Goal: Task Accomplishment & Management: Manage account settings

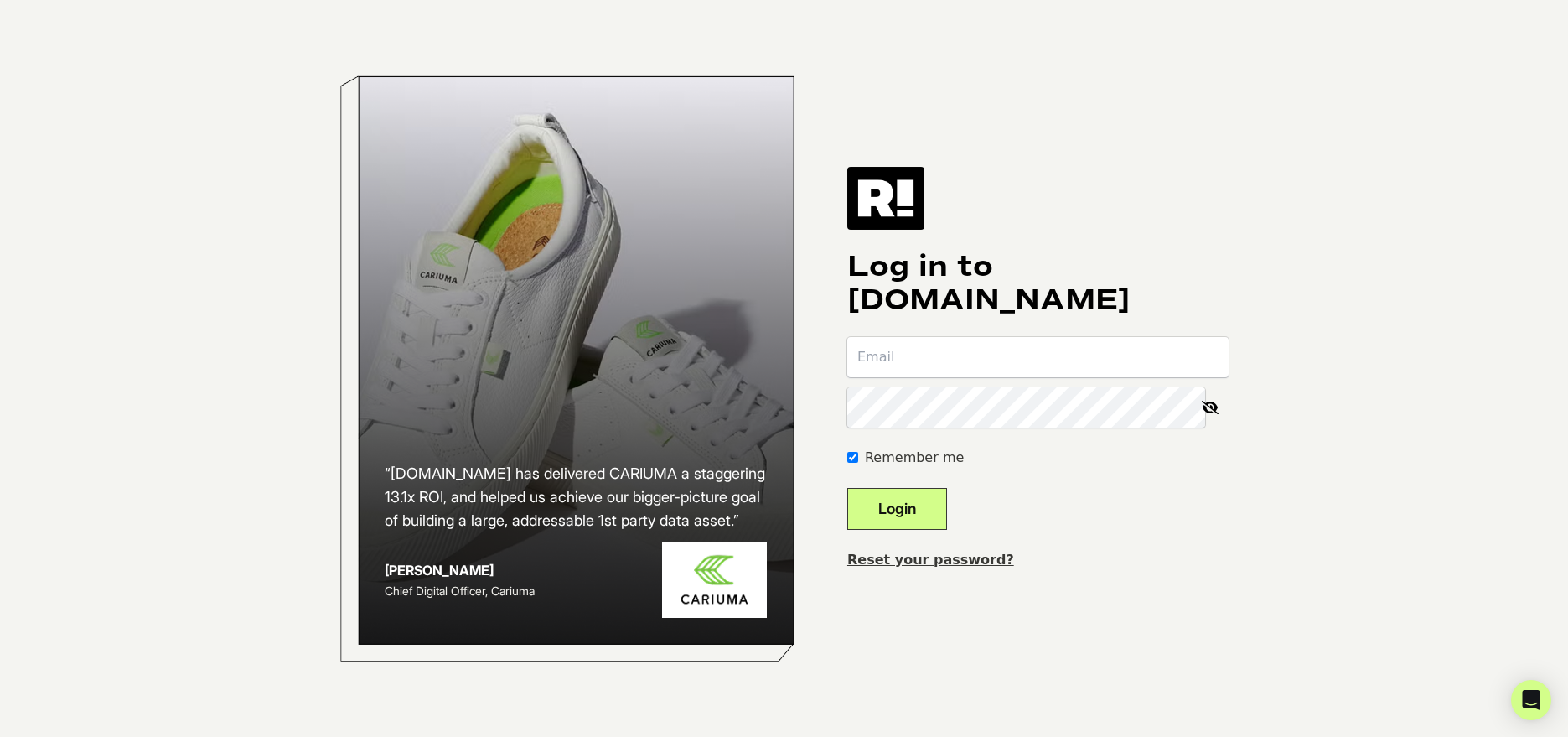
click at [1009, 354] on input "email" at bounding box center [1037, 357] width 381 height 40
type input "[EMAIL_ADDRESS][DOMAIN_NAME]"
click at [927, 500] on button "Login" at bounding box center [897, 509] width 100 height 42
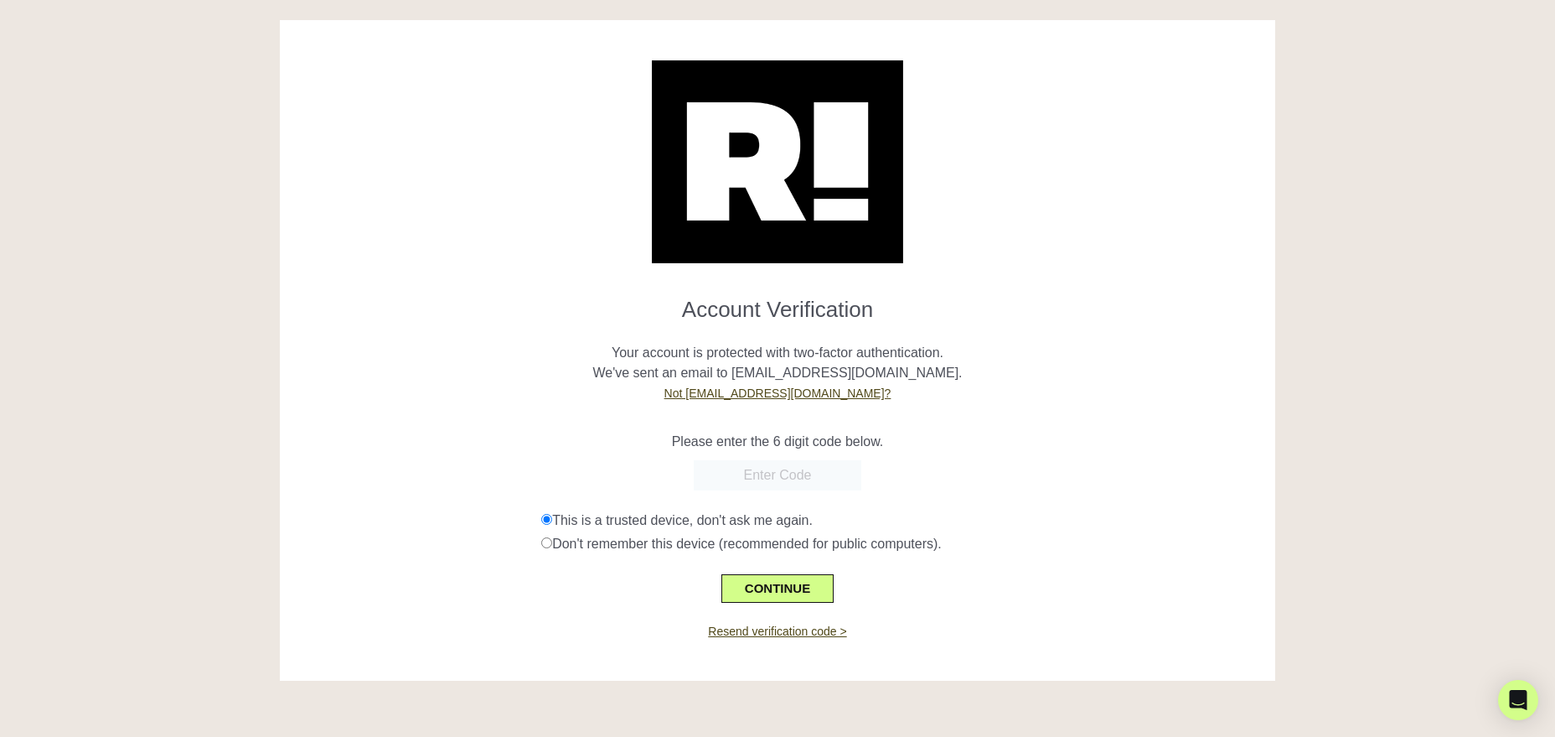
click at [738, 471] on input "text" at bounding box center [778, 475] width 168 height 30
paste input "565087"
type input "565087"
click at [794, 586] on button "CONTINUE" at bounding box center [777, 588] width 112 height 28
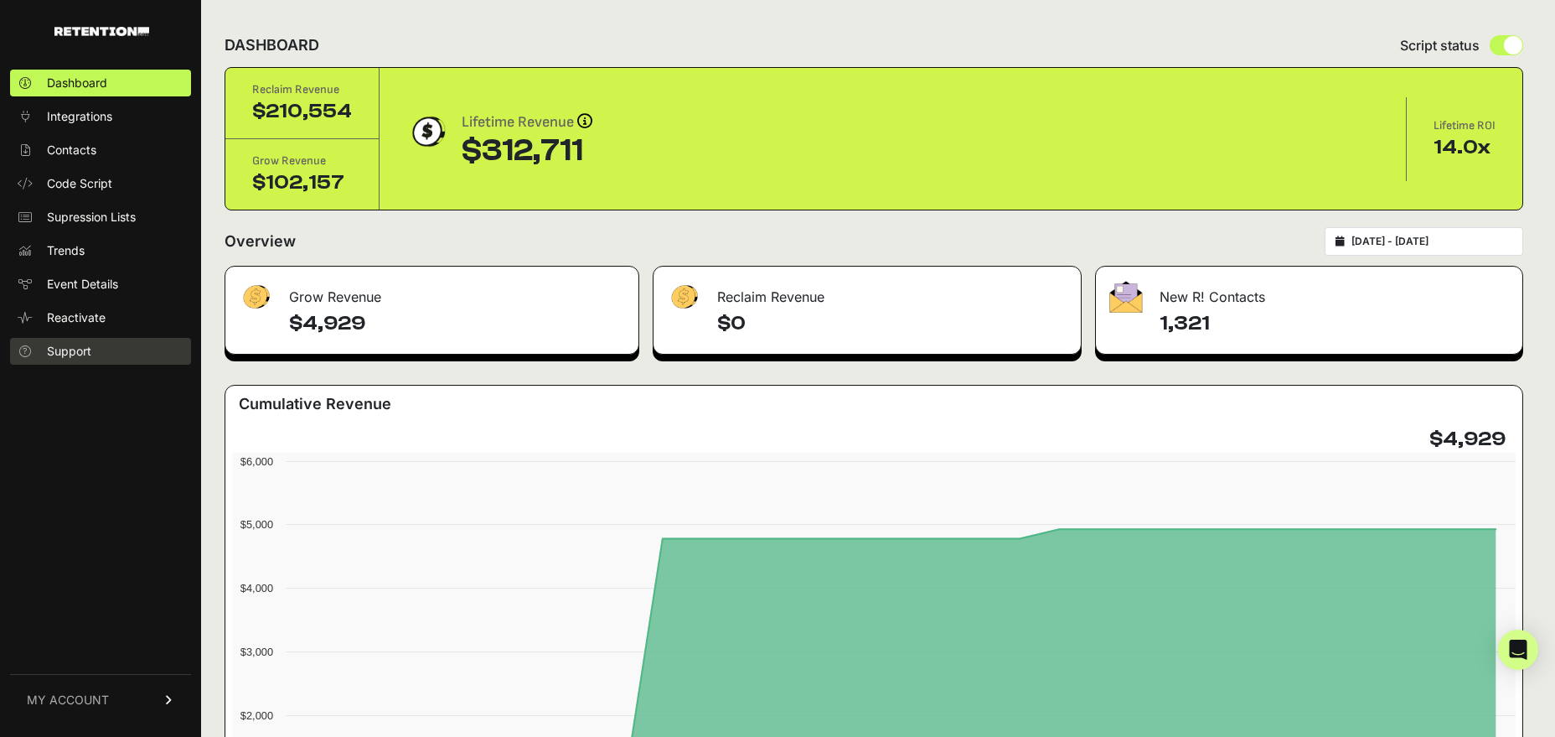
click at [78, 359] on span "Support" at bounding box center [69, 351] width 44 height 17
click at [71, 318] on span "Reactivate" at bounding box center [76, 317] width 59 height 17
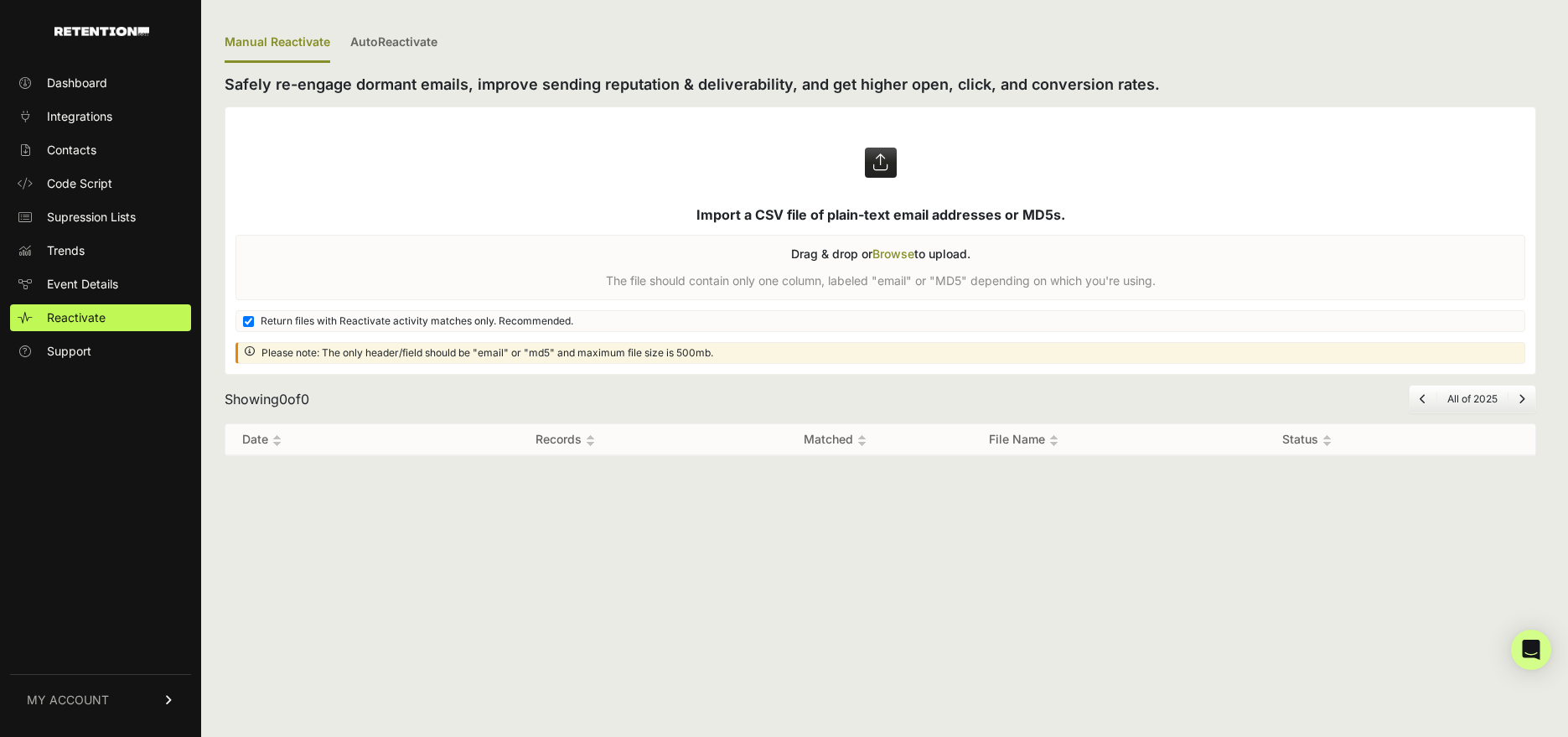
click at [94, 699] on span "MY ACCOUNT" at bounding box center [68, 699] width 82 height 17
click at [95, 667] on link "Subscription" at bounding box center [100, 677] width 181 height 27
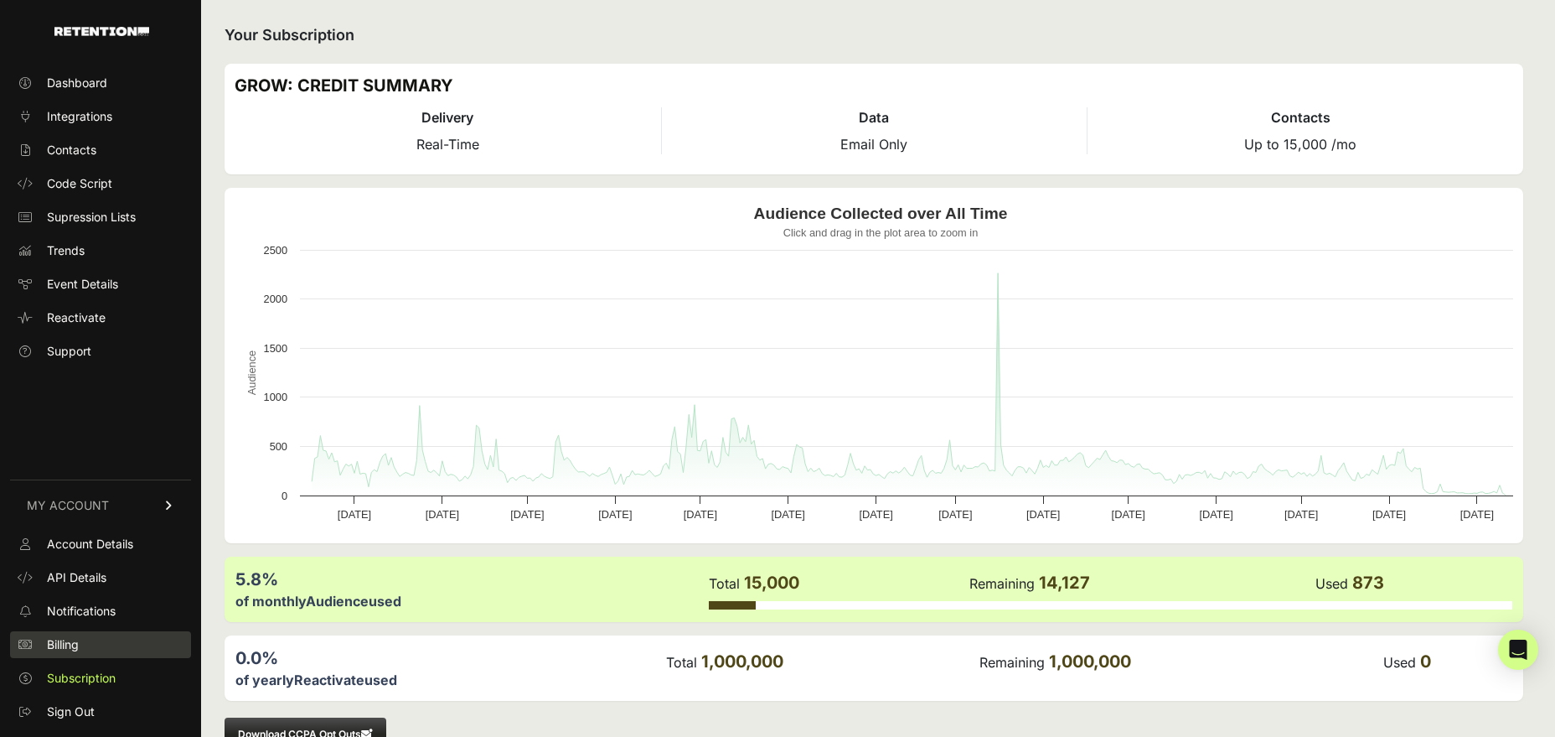
click at [78, 643] on span "Billing" at bounding box center [63, 644] width 32 height 17
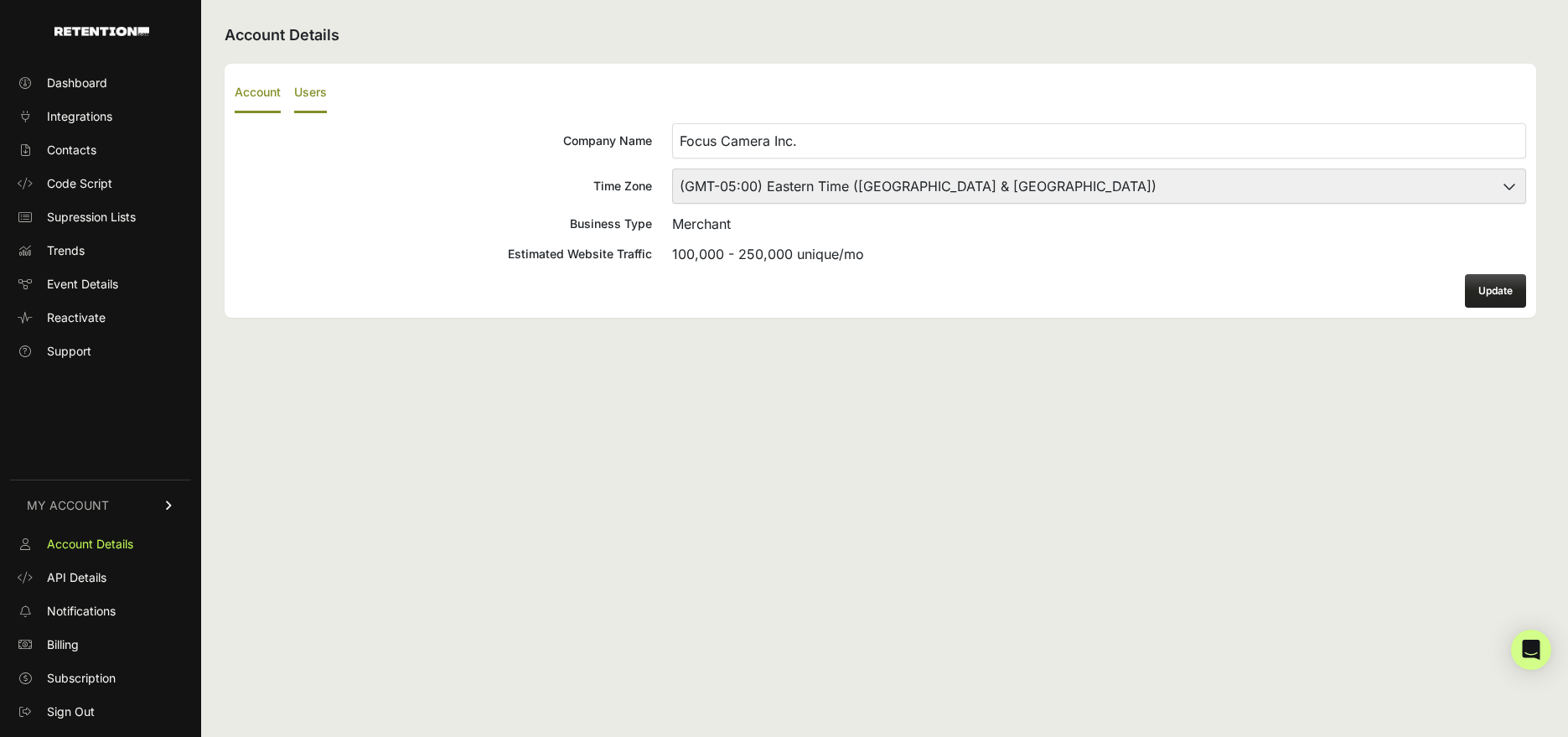
click at [323, 96] on label "Users" at bounding box center [310, 93] width 33 height 39
click at [0, 0] on input "Users" at bounding box center [0, 0] width 0 height 0
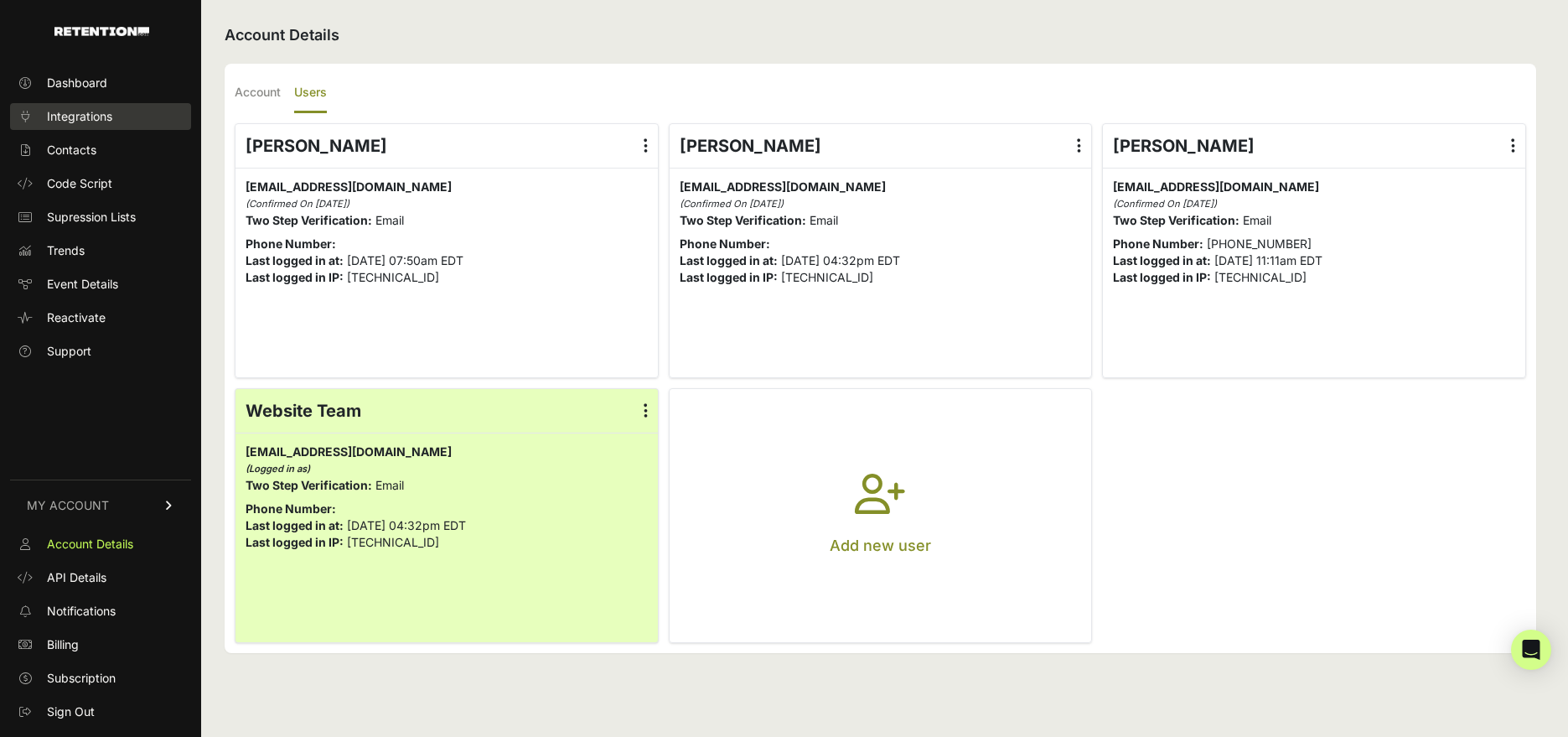
click at [80, 119] on span "Integrations" at bounding box center [79, 116] width 65 height 17
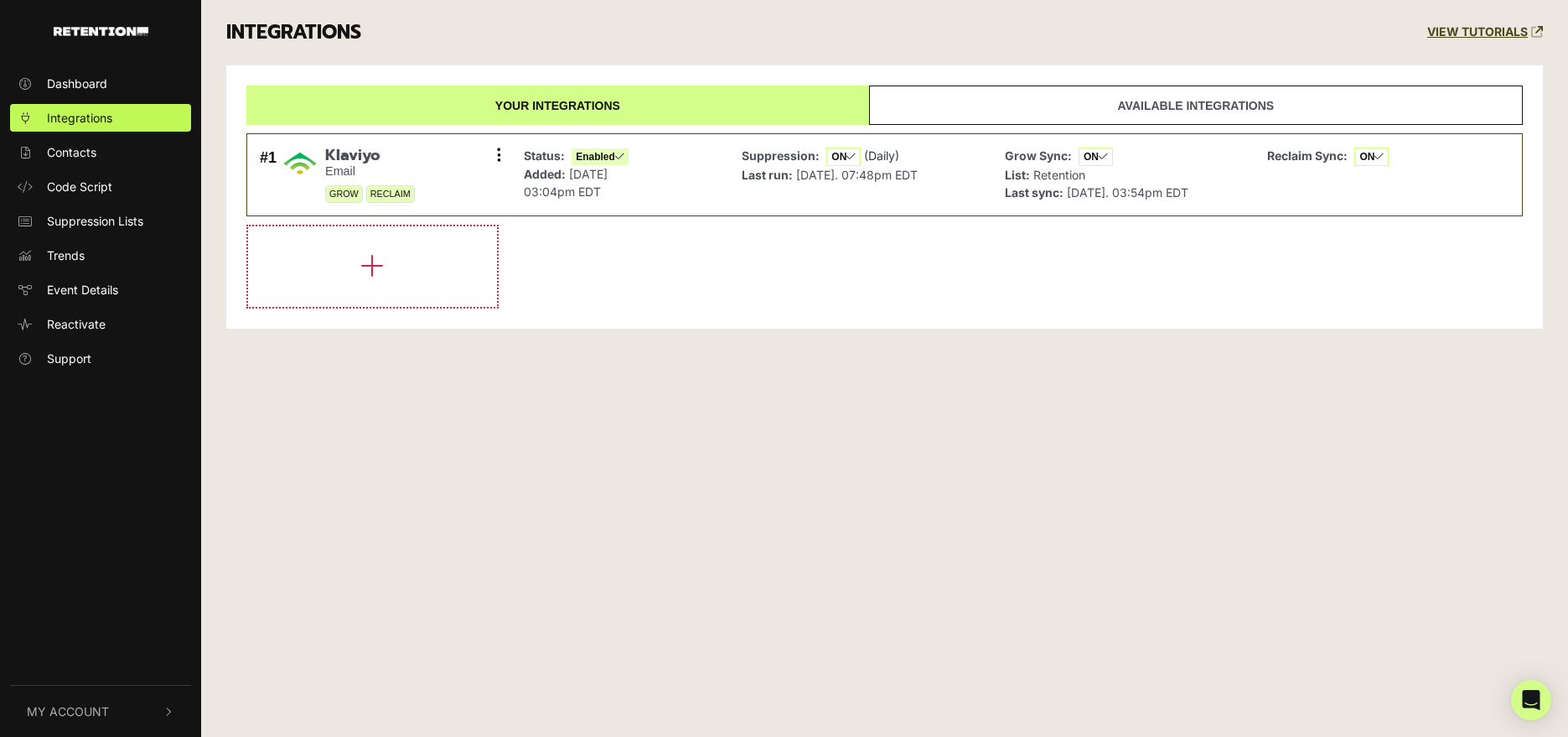
click at [1143, 104] on link "Available integrations" at bounding box center [1196, 104] width 654 height 39
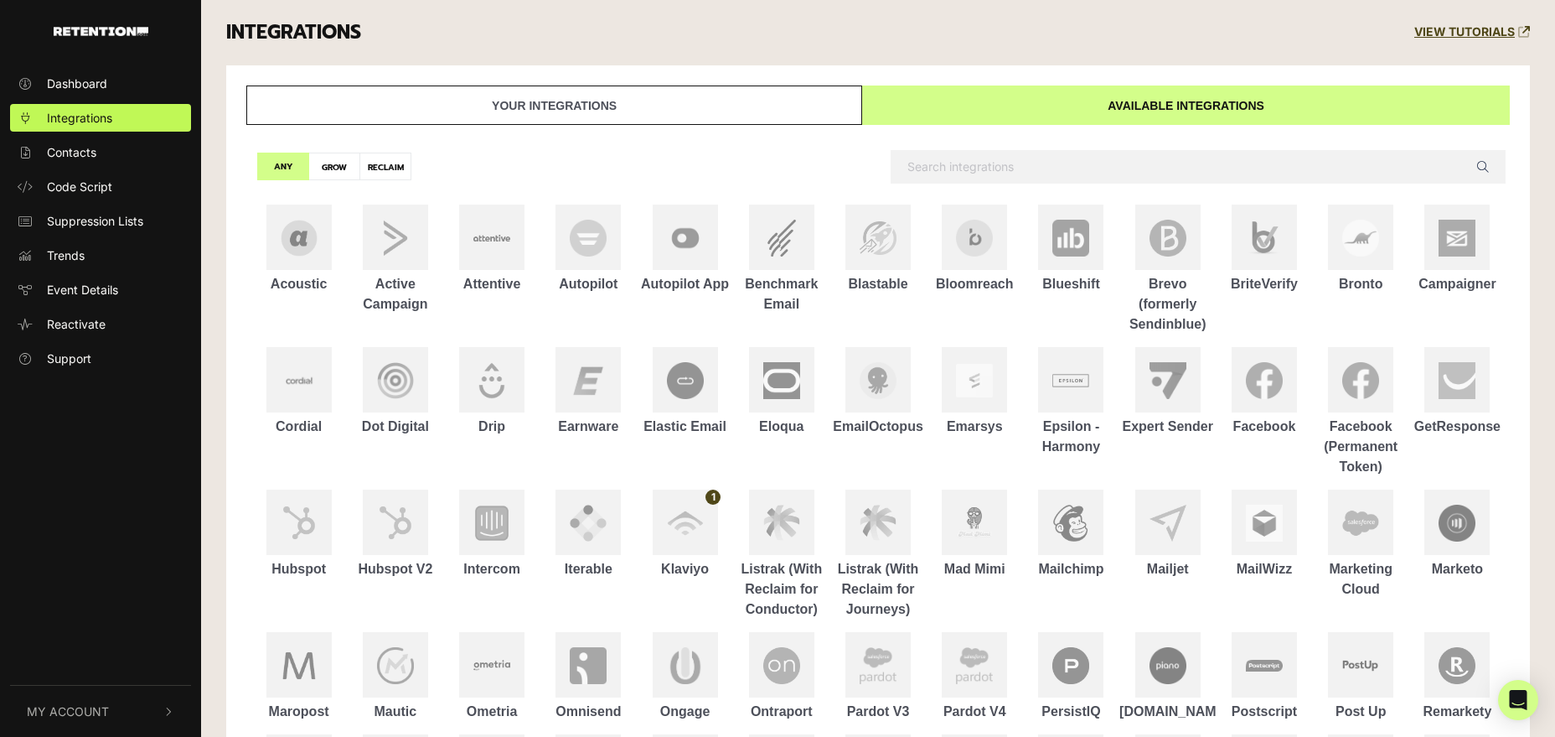
click at [699, 111] on link "Your integrations" at bounding box center [554, 104] width 616 height 39
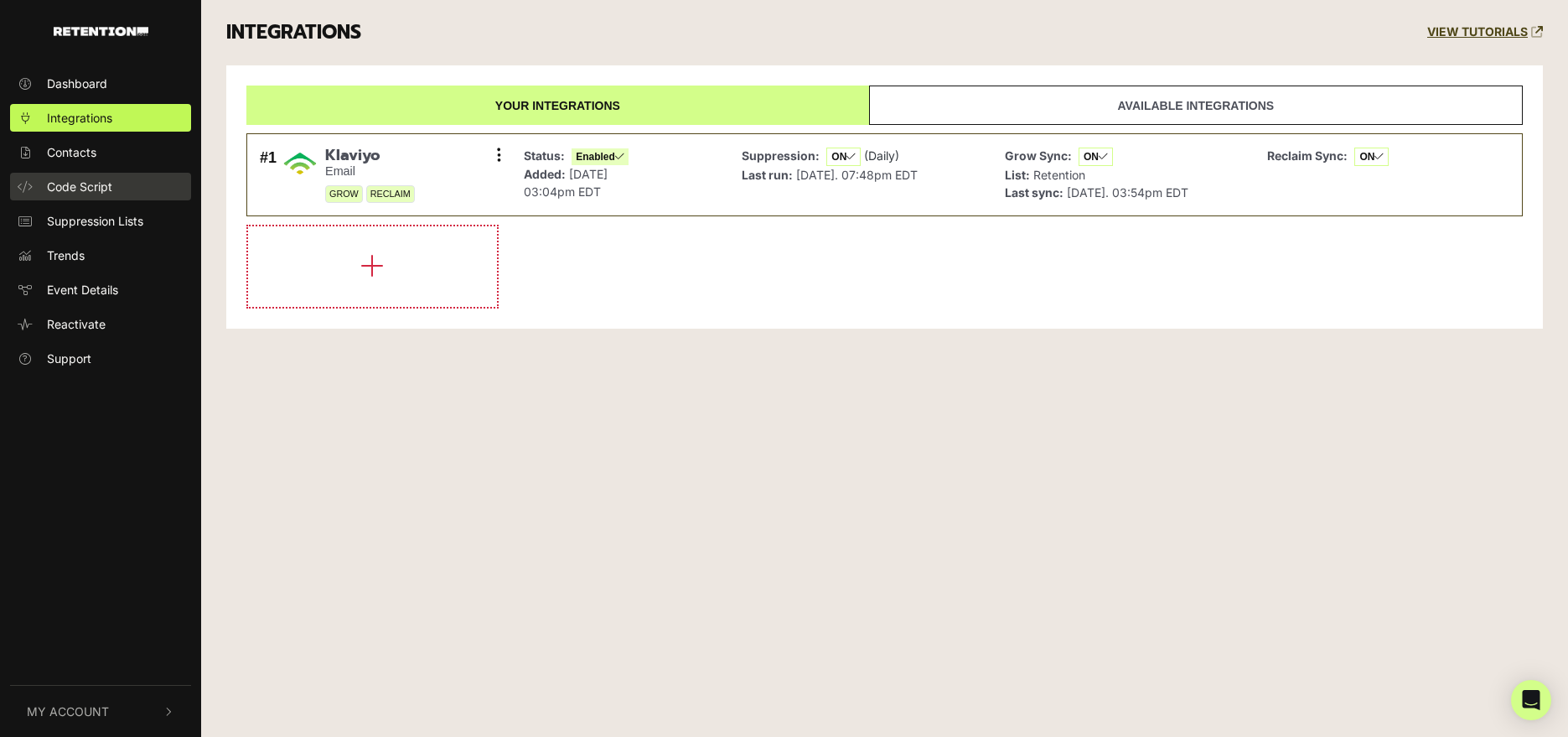
click at [83, 189] on span "Code Script" at bounding box center [79, 187] width 65 height 18
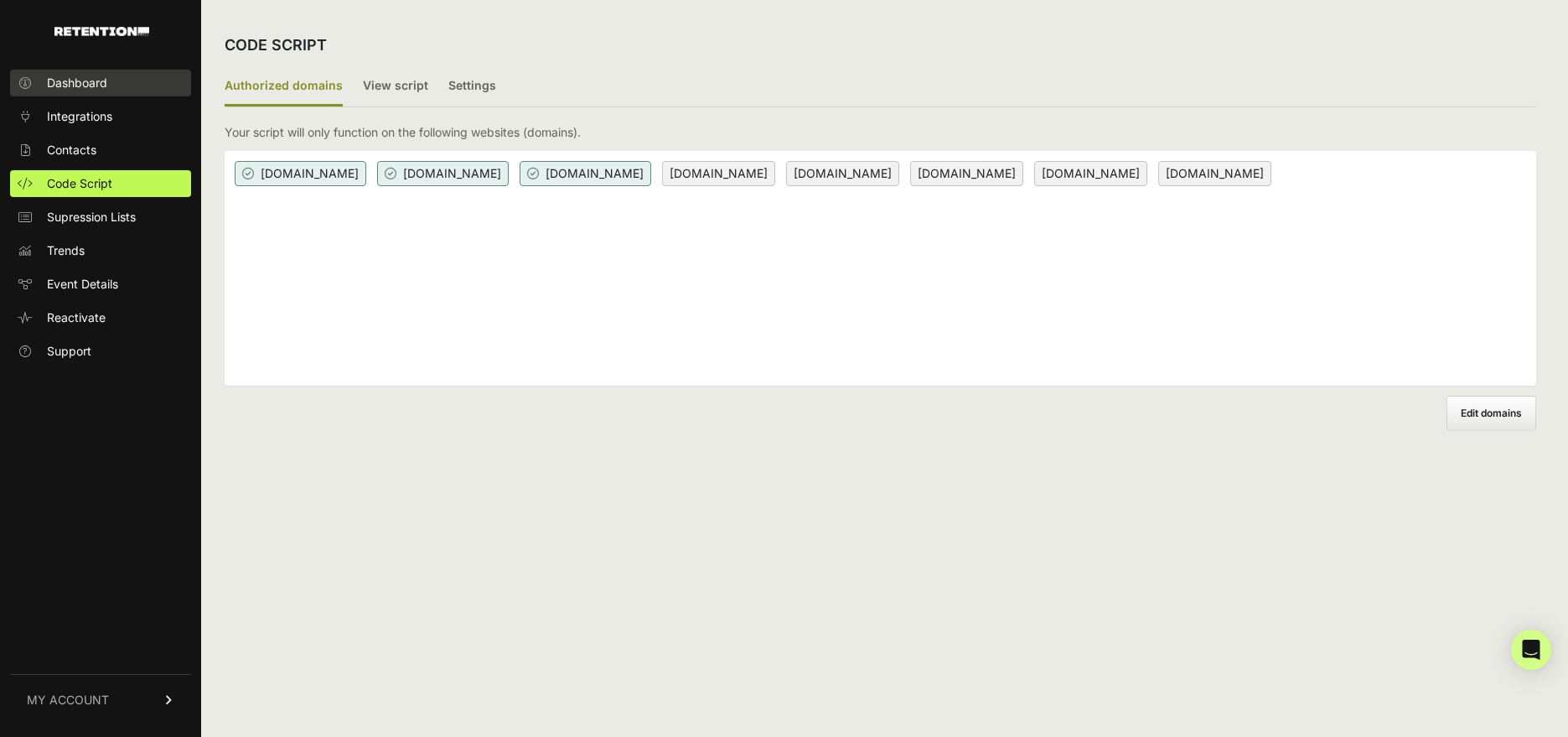
click at [88, 84] on span "Dashboard" at bounding box center [77, 83] width 60 height 17
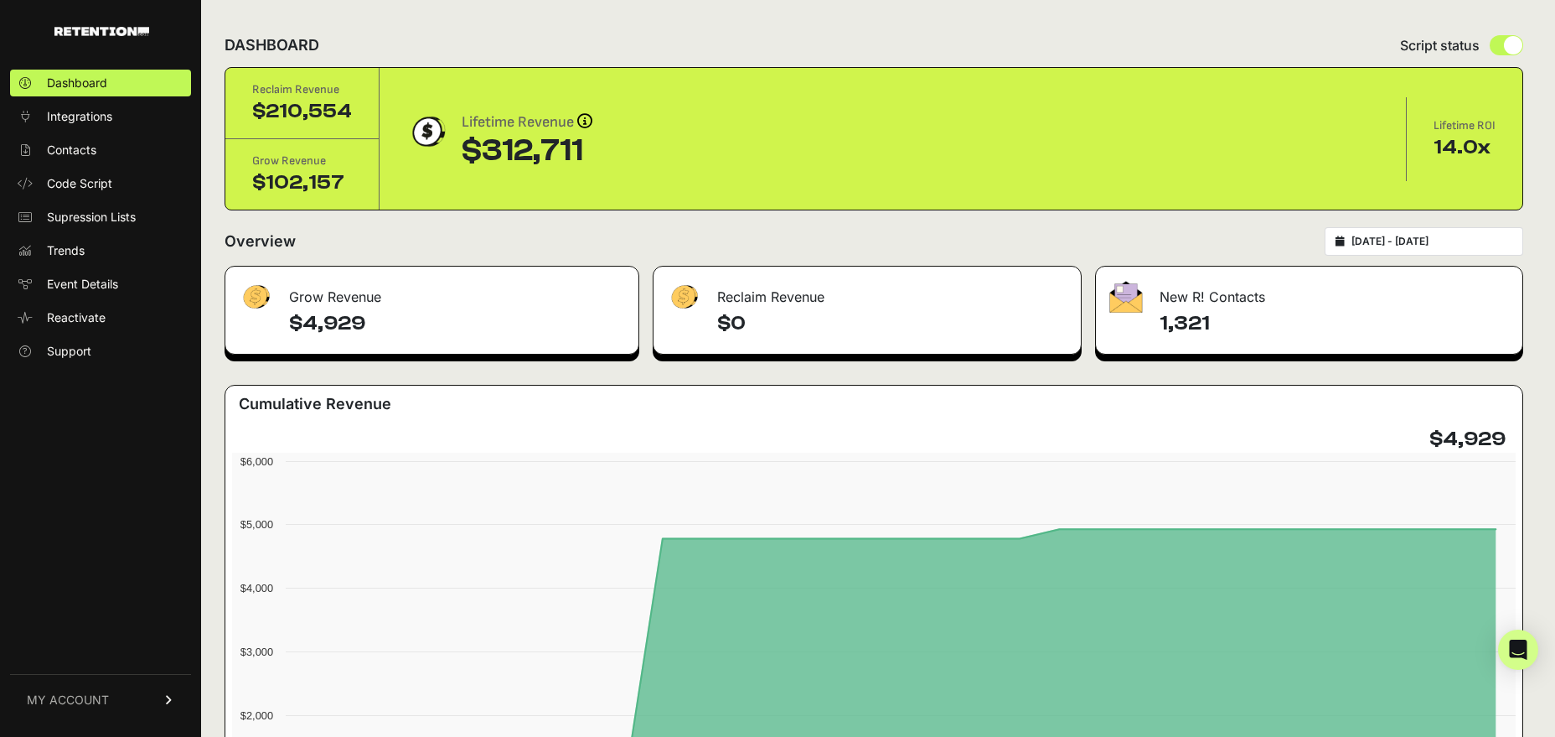
click at [1522, 45] on input "radio" at bounding box center [1507, 45] width 34 height 20
radio input "true"
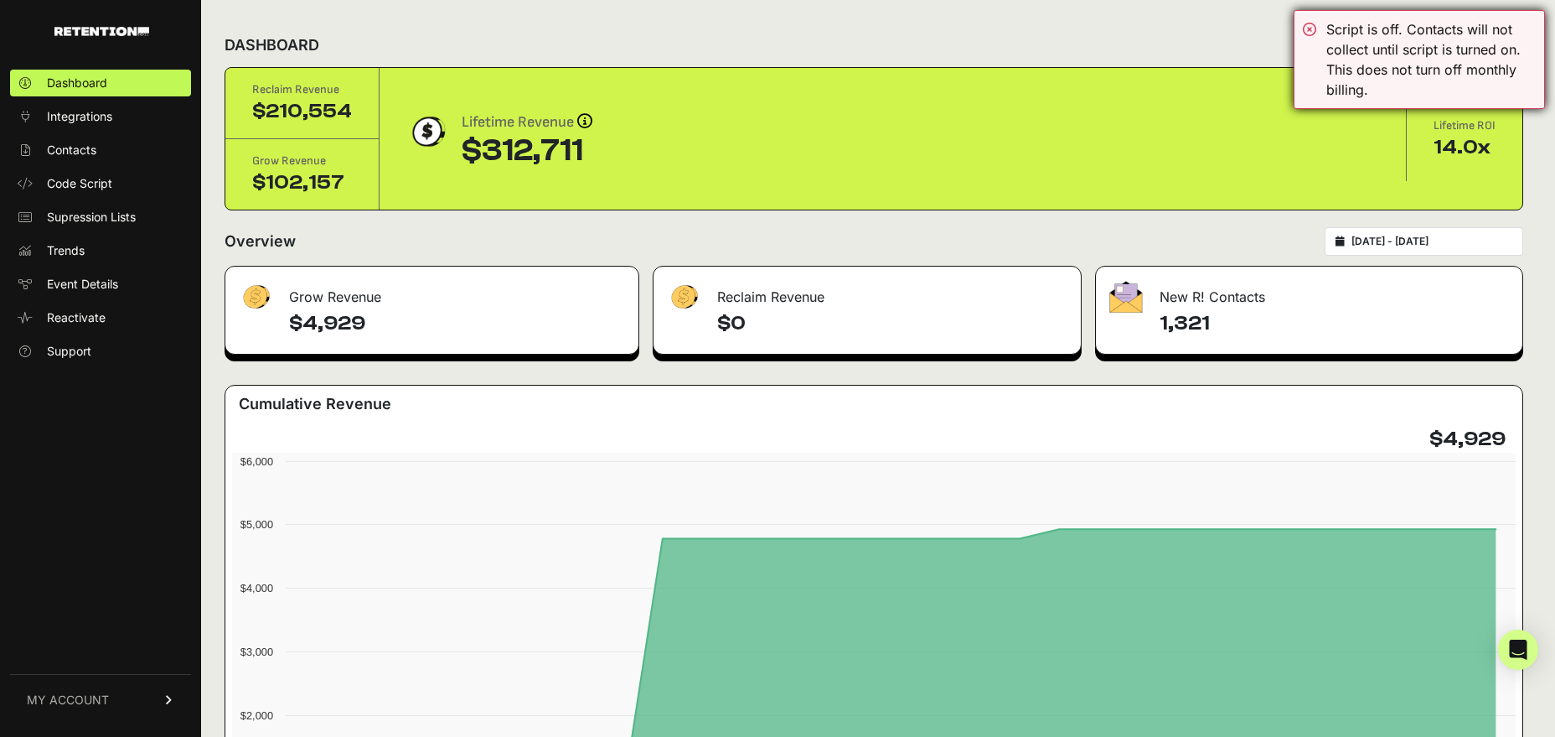
click at [1309, 26] on div "Script is off. Contacts will not collect until script is turned on. This does n…" at bounding box center [1419, 59] width 251 height 99
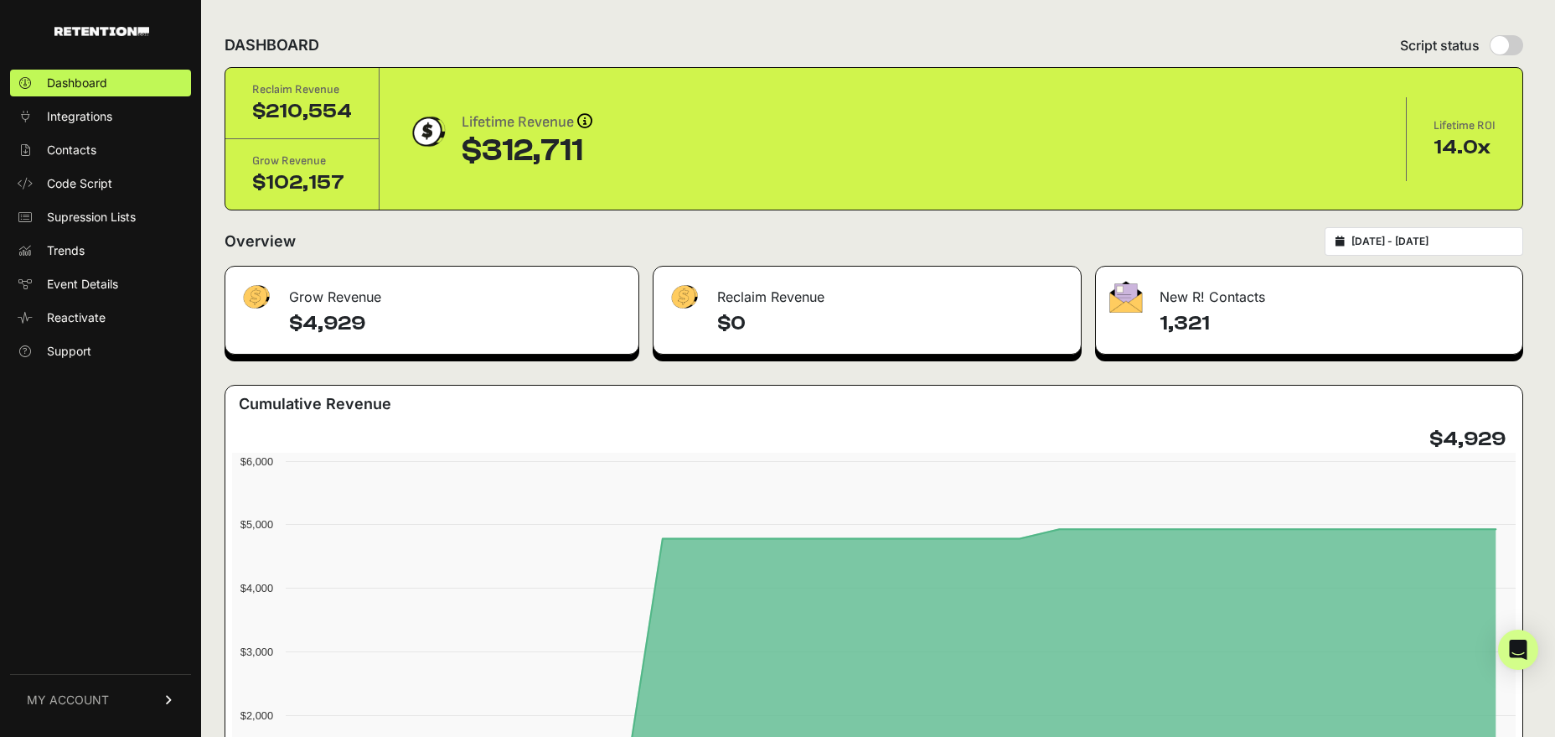
click at [1518, 42] on input "radio" at bounding box center [1507, 45] width 34 height 20
radio input "true"
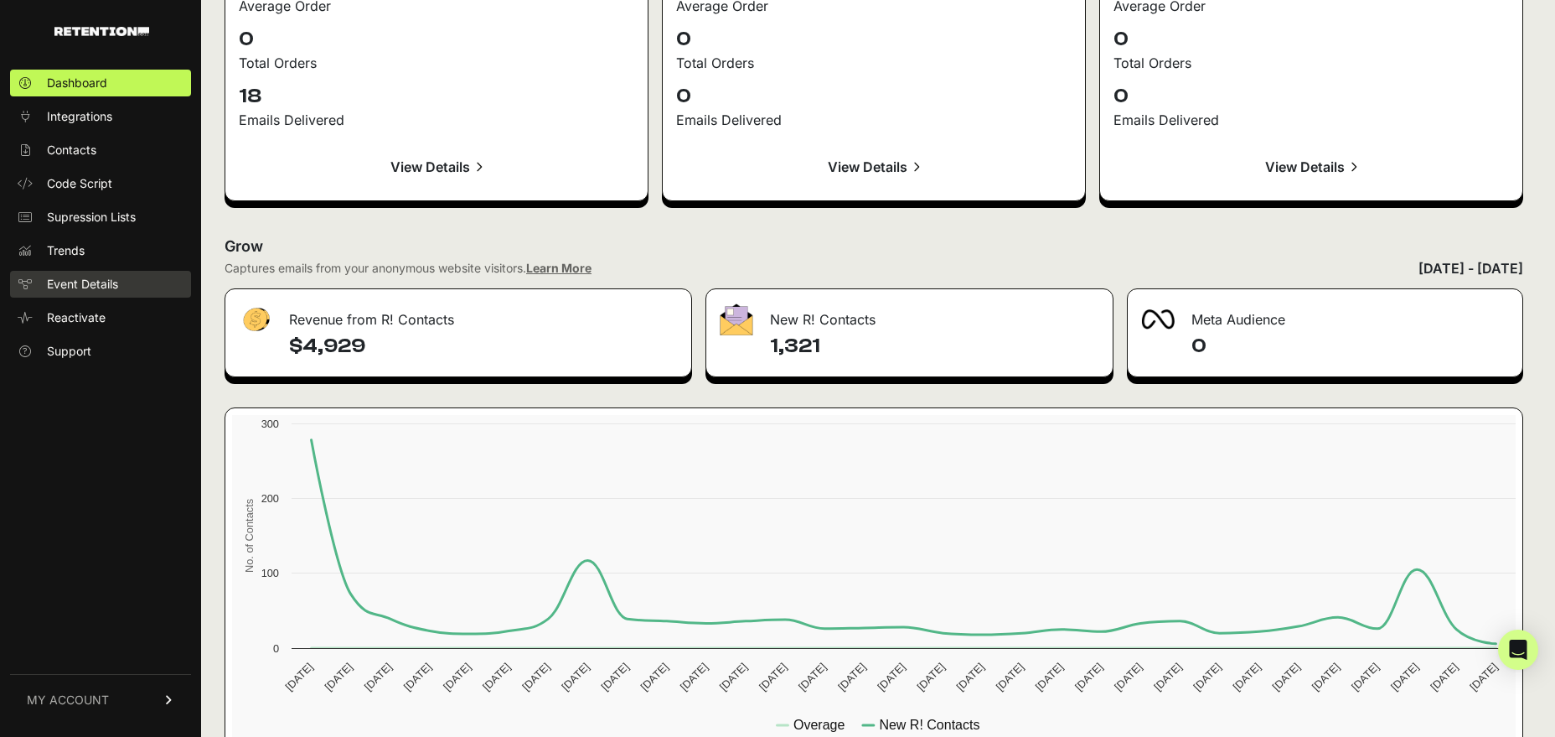
scroll to position [1988, 0]
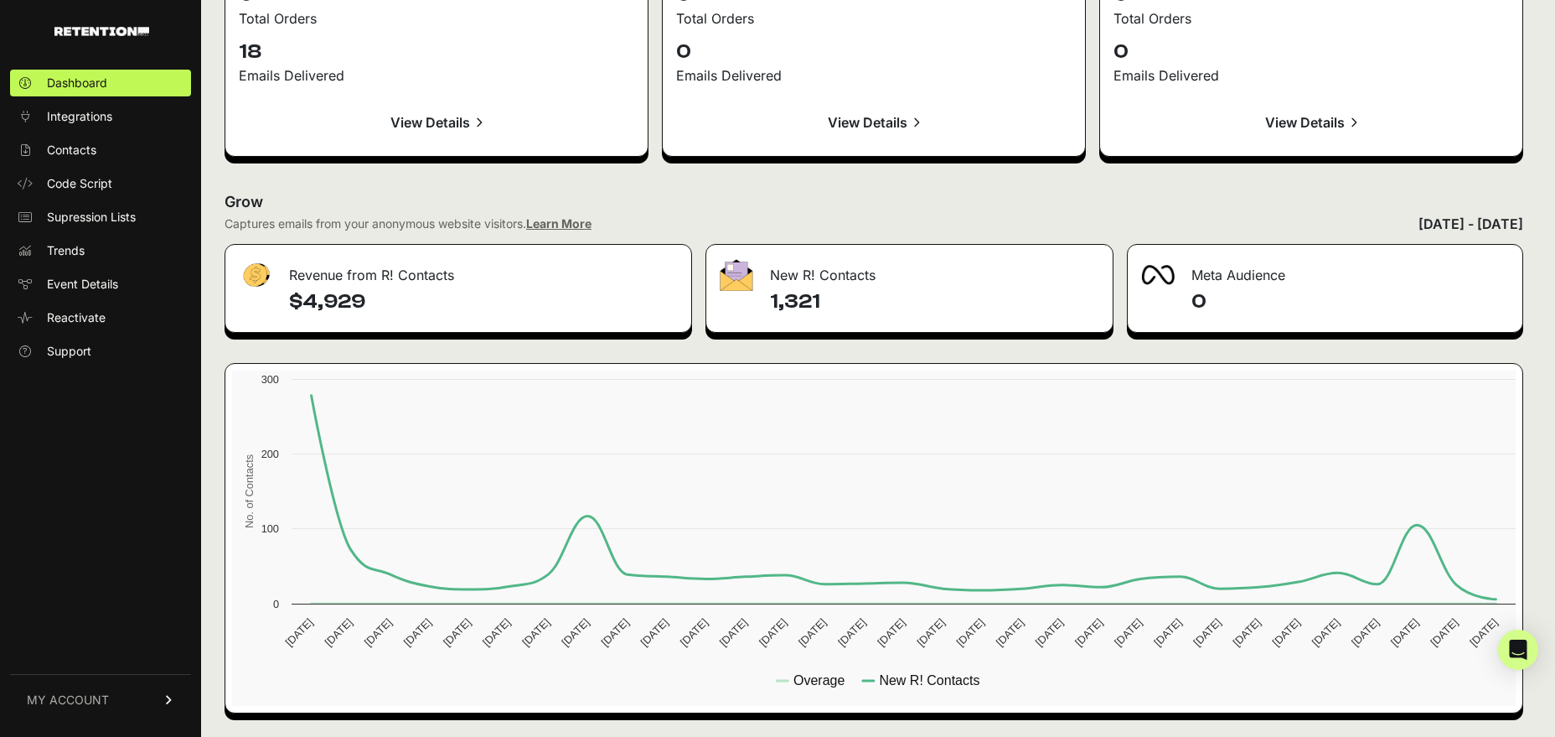
click at [106, 710] on link "MY ACCOUNT" at bounding box center [100, 699] width 181 height 51
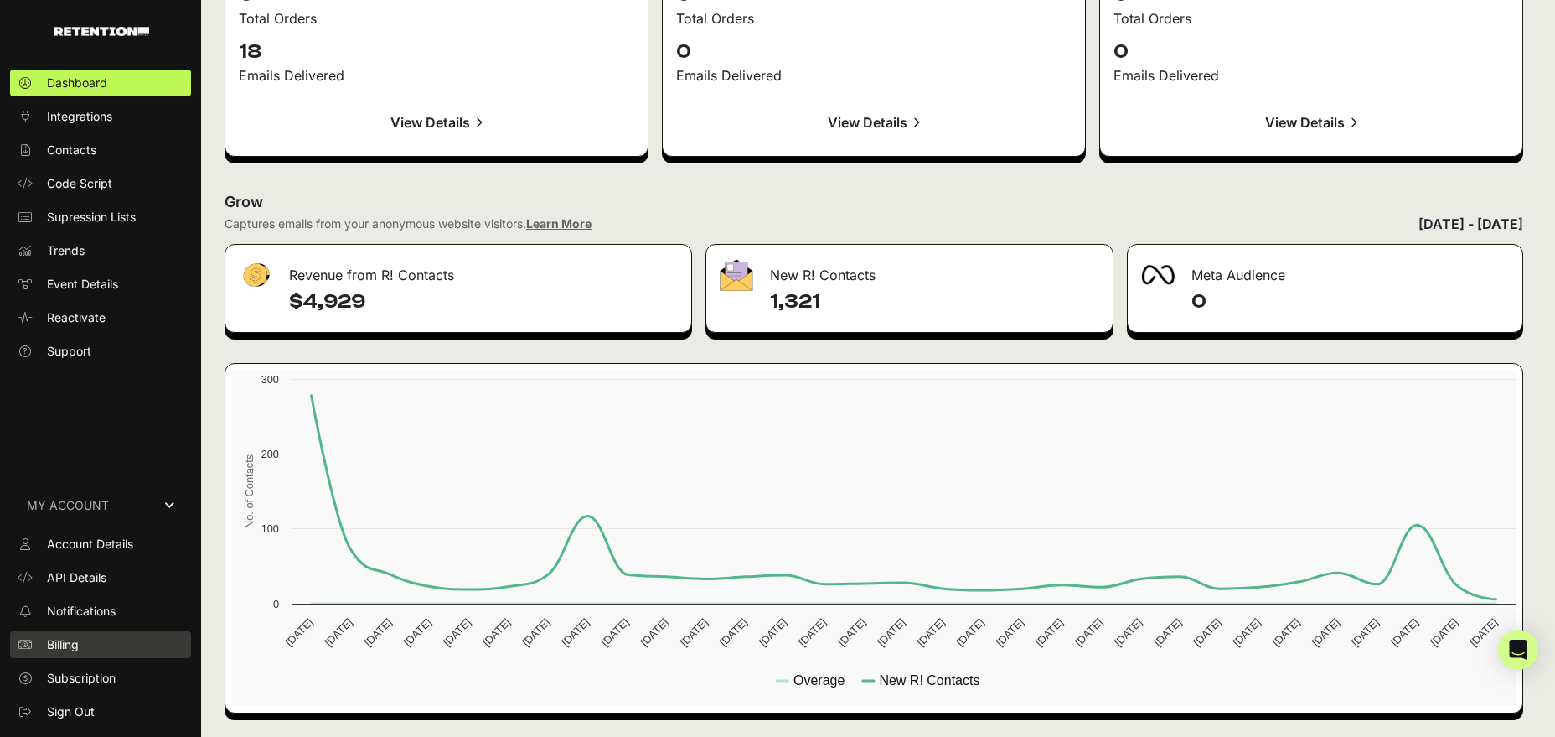
click at [93, 638] on link "Billing" at bounding box center [100, 644] width 181 height 27
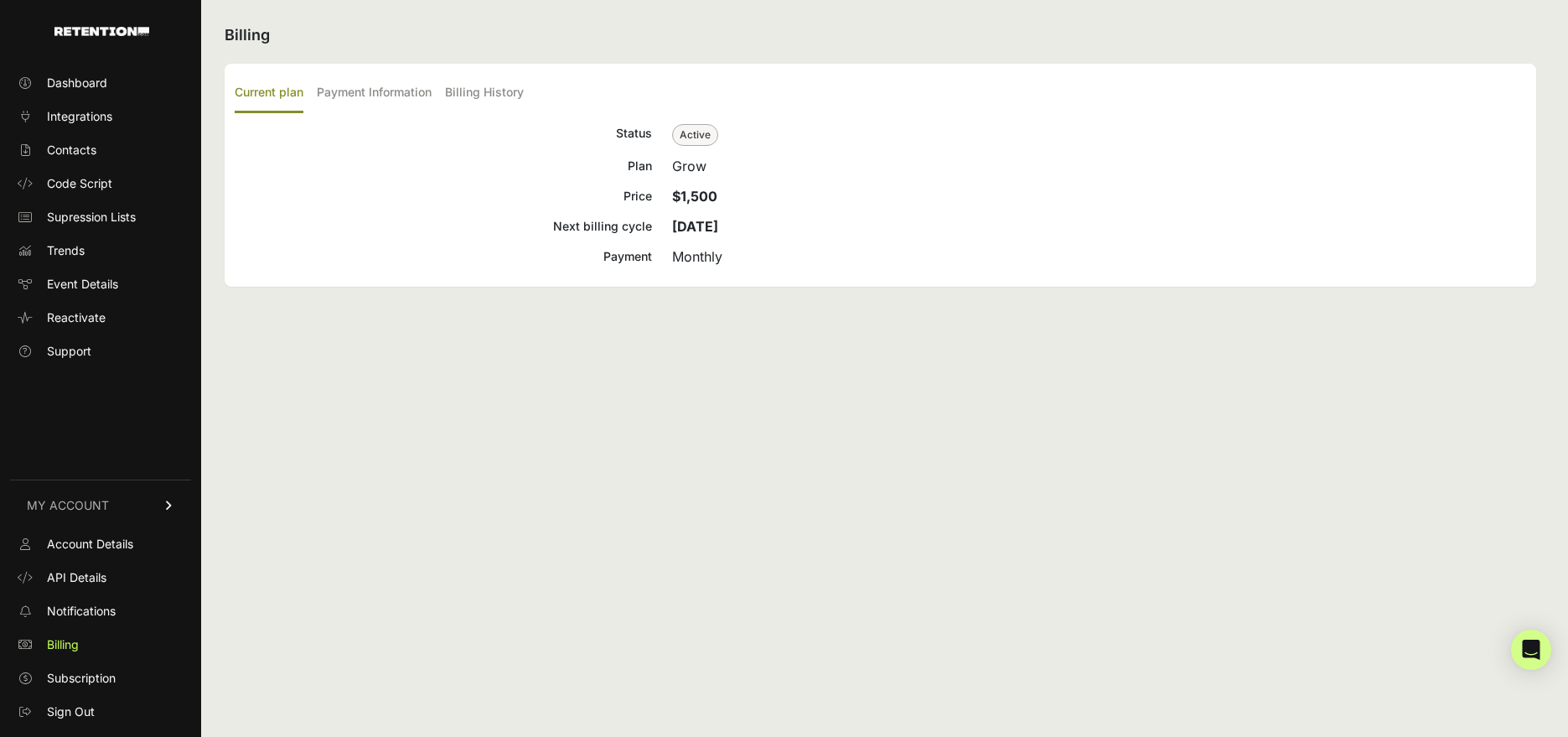
click at [696, 137] on span "Active" at bounding box center [695, 135] width 46 height 22
click at [684, 137] on span "Active" at bounding box center [695, 135] width 46 height 22
click at [718, 232] on strong "Sep 17, 2025" at bounding box center [695, 226] width 46 height 17
click at [720, 278] on div "Current plan Payment Information Billing History Status Active Plan Grow Price …" at bounding box center [880, 175] width 1311 height 223
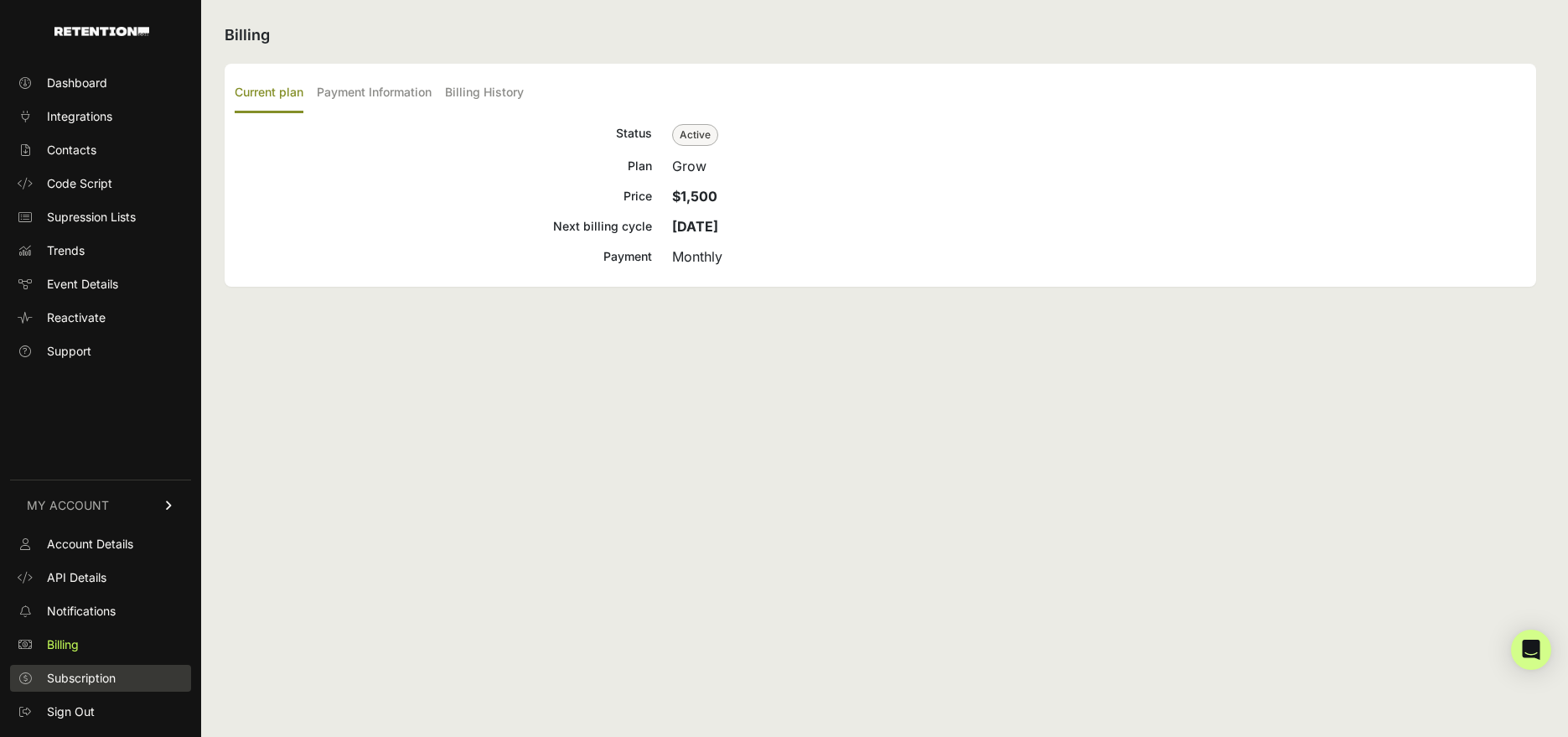
click at [92, 686] on link "Subscription" at bounding box center [100, 677] width 181 height 27
